Goal: Task Accomplishment & Management: Complete application form

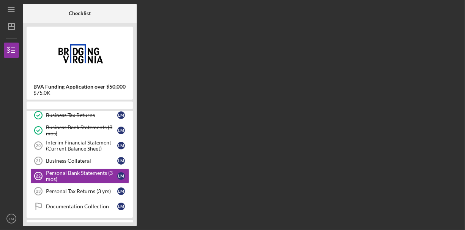
scroll to position [75, 0]
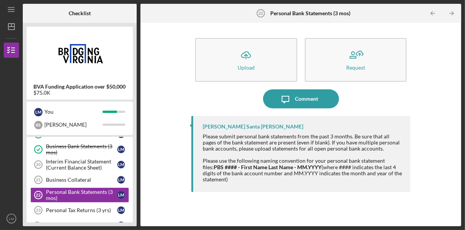
click at [242, 68] on div "Upload" at bounding box center [246, 68] width 17 height 6
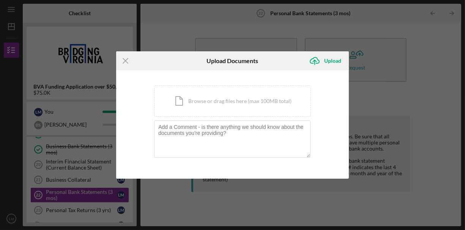
click at [208, 102] on div "Icon/Document Browse or drag files here (max 100MB total) Tap to choose files o…" at bounding box center [232, 100] width 157 height 31
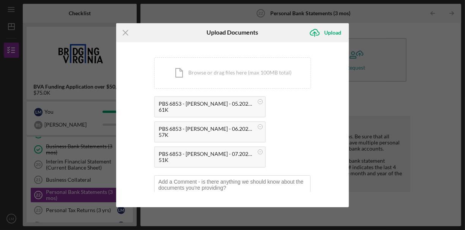
click at [327, 36] on div "Upload" at bounding box center [332, 32] width 17 height 15
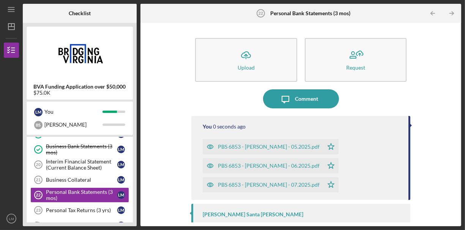
click at [66, 177] on div "Business Collateral" at bounding box center [81, 180] width 71 height 6
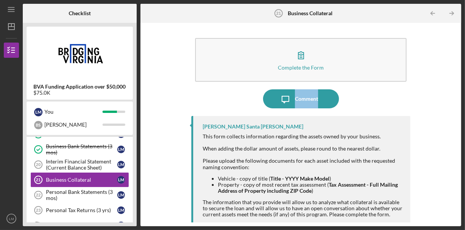
drag, startPoint x: 464, startPoint y: 77, endPoint x: 464, endPoint y: 106, distance: 28.5
click at [464, 106] on div "Icon/Menu Business Collateral 21 Business Collateral Checklist BVA Funding Appl…" at bounding box center [232, 115] width 465 height 230
click at [448, 133] on div "Complete the Form Form Icon/Message Comment [PERSON_NAME] Santa [PERSON_NAME] T…" at bounding box center [300, 124] width 313 height 195
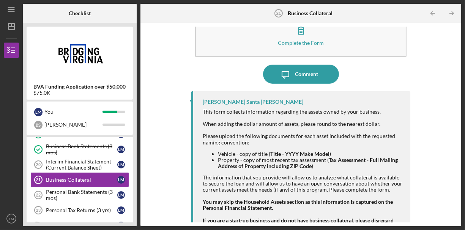
scroll to position [41, 0]
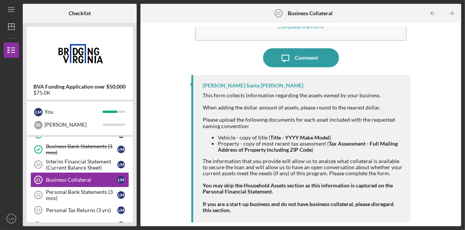
click at [77, 207] on div "Personal Tax Returns (3 yrs)" at bounding box center [81, 210] width 71 height 6
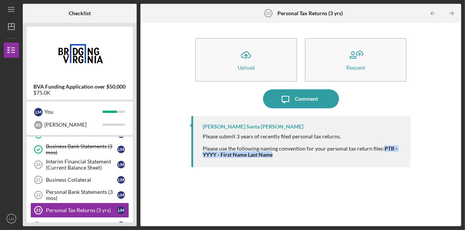
drag, startPoint x: 382, startPoint y: 147, endPoint x: 386, endPoint y: 154, distance: 8.0
click at [386, 154] on div "Please use the following naming convention for your personal tax return files: …" at bounding box center [303, 148] width 200 height 18
copy strong "PTR - YYYY - First Name Last Name"
click at [171, 85] on div "Icon/Upload Upload Request Icon/Message Comment [PERSON_NAME] Santa [PERSON_NAM…" at bounding box center [300, 124] width 313 height 195
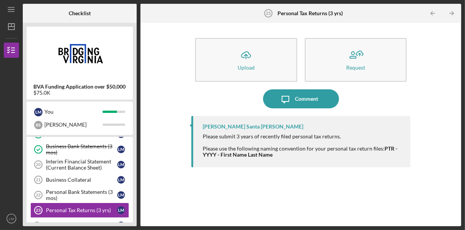
click at [383, 147] on strong "PTR - YYYY - First Name Last Name" at bounding box center [300, 151] width 195 height 13
copy strong "- YYYY - First Name Last Name"
click at [238, 57] on icon "Icon/Upload" at bounding box center [245, 55] width 19 height 19
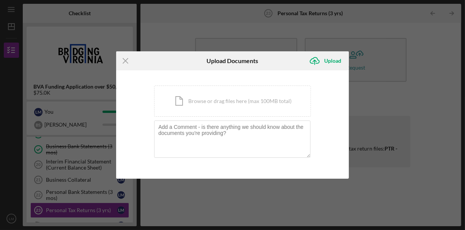
click at [213, 101] on div "Icon/Document Browse or drag files here (max 100MB total) Tap to choose files o…" at bounding box center [232, 100] width 157 height 31
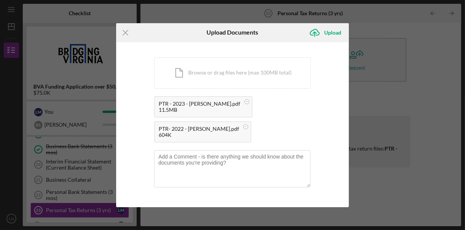
click at [128, 32] on icon "Icon/Menu Close" at bounding box center [125, 32] width 19 height 19
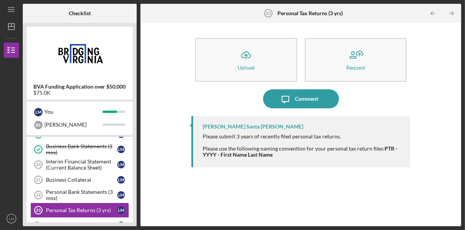
drag, startPoint x: 135, startPoint y: 136, endPoint x: 137, endPoint y: 222, distance: 87.0
click at [137, 222] on div "Checklist BVA Funding Application over $50,000 $75.0K L M You [PERSON_NAME] Ico…" at bounding box center [242, 115] width 438 height 222
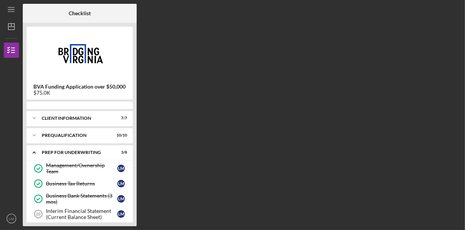
scroll to position [90, 0]
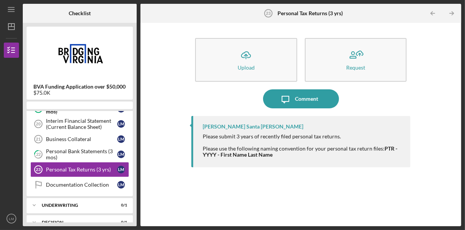
scroll to position [90, 0]
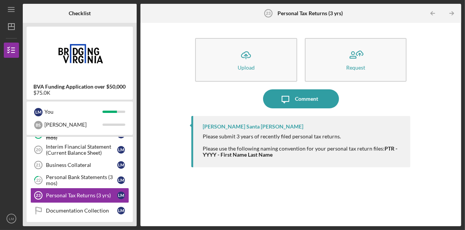
click at [90, 146] on div "Interim Financial Statement (Current Balance Sheet)" at bounding box center [81, 149] width 71 height 12
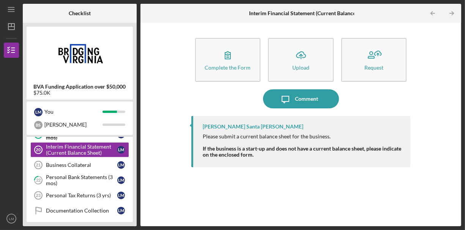
click at [234, 47] on icon "button" at bounding box center [227, 55] width 19 height 19
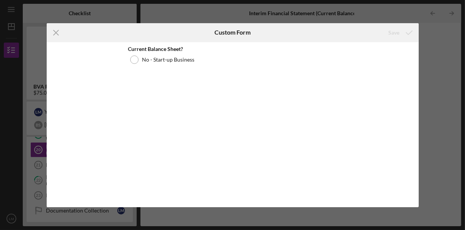
click at [62, 33] on icon "Icon/Menu Close" at bounding box center [56, 32] width 19 height 19
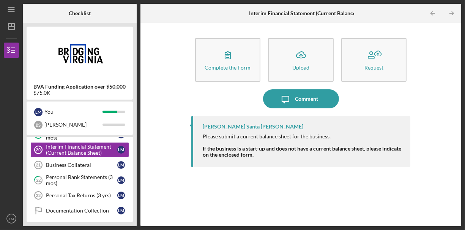
click at [306, 68] on div "Upload" at bounding box center [300, 68] width 17 height 6
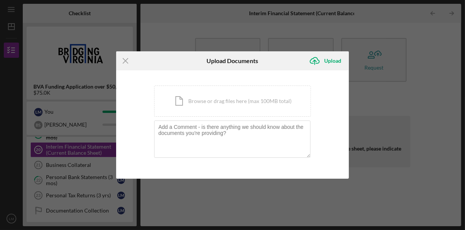
click at [229, 94] on div "Icon/Document Browse or drag files here (max 100MB total) Tap to choose files o…" at bounding box center [232, 100] width 157 height 31
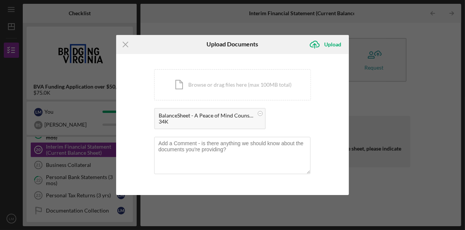
click at [333, 46] on div "Upload" at bounding box center [332, 44] width 17 height 15
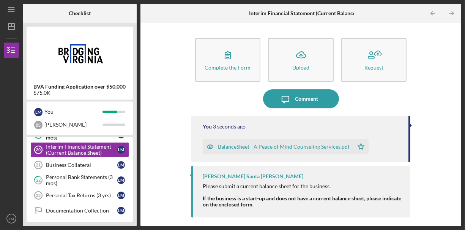
click at [95, 192] on div "Personal Tax Returns (3 yrs)" at bounding box center [81, 195] width 71 height 6
